Goal: Task Accomplishment & Management: Complete application form

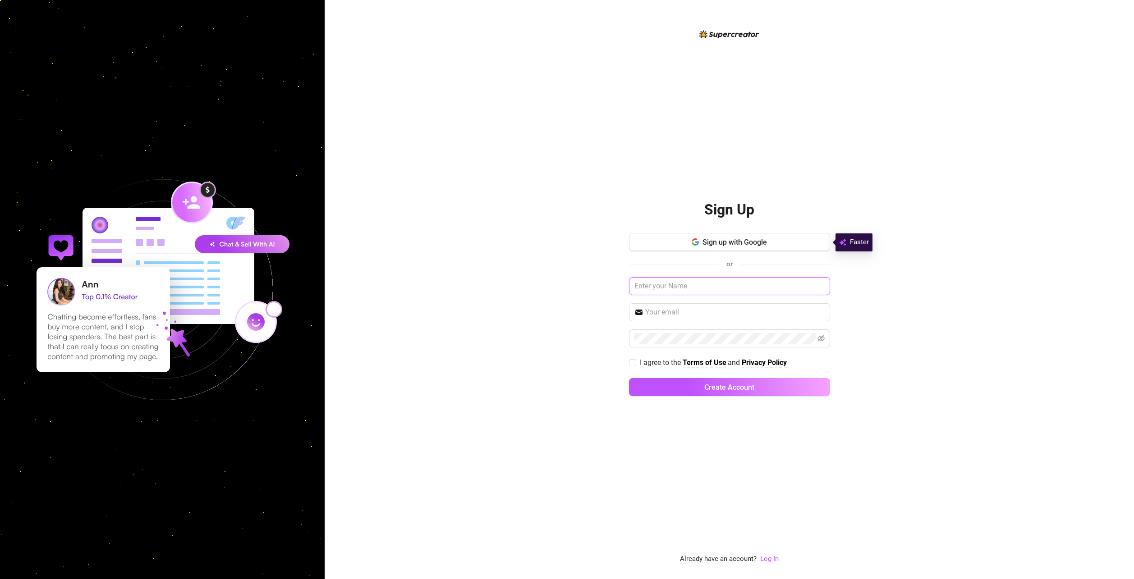
click at [680, 294] on input "text" at bounding box center [729, 286] width 201 height 18
click at [668, 288] on input "text" at bounding box center [729, 286] width 201 height 18
click at [704, 238] on span "Sign up with Google" at bounding box center [734, 242] width 64 height 9
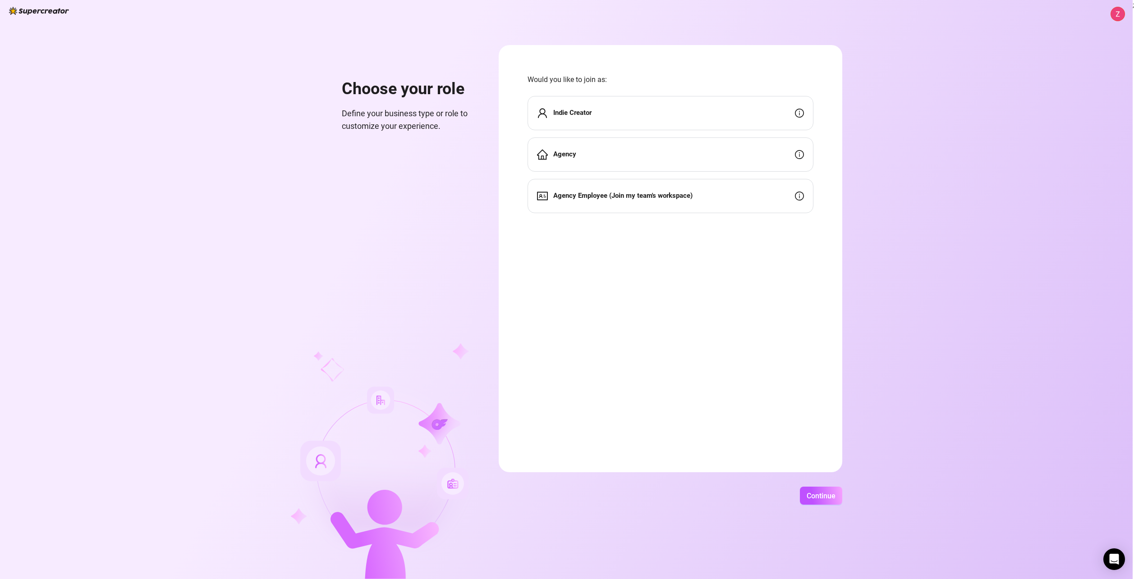
click at [630, 116] on div "Indie Creator" at bounding box center [670, 113] width 286 height 34
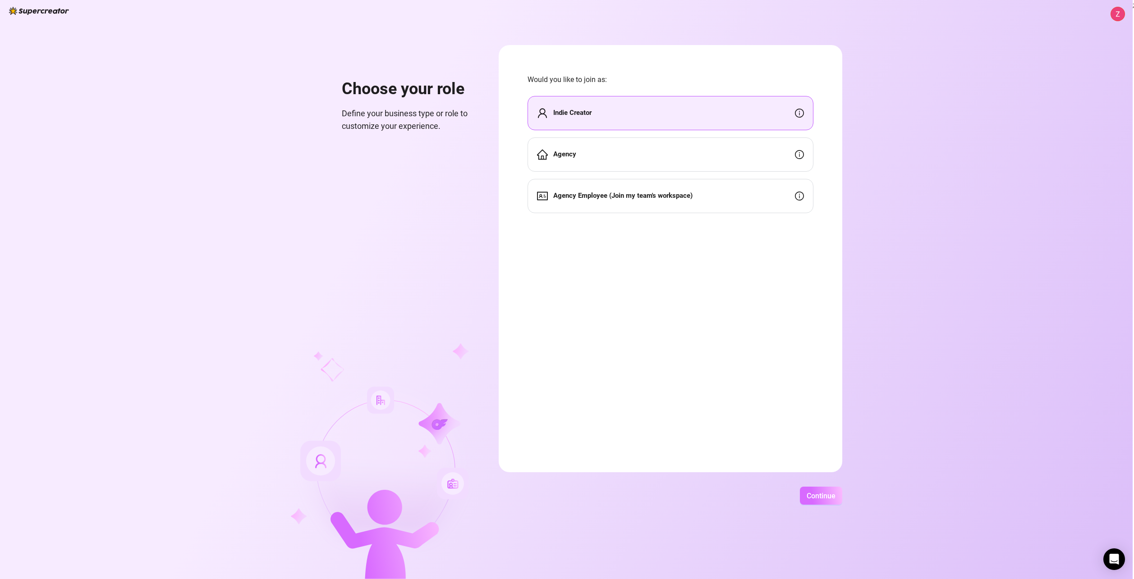
click at [816, 494] on span "Continue" at bounding box center [820, 496] width 29 height 9
